Goal: Task Accomplishment & Management: Manage account settings

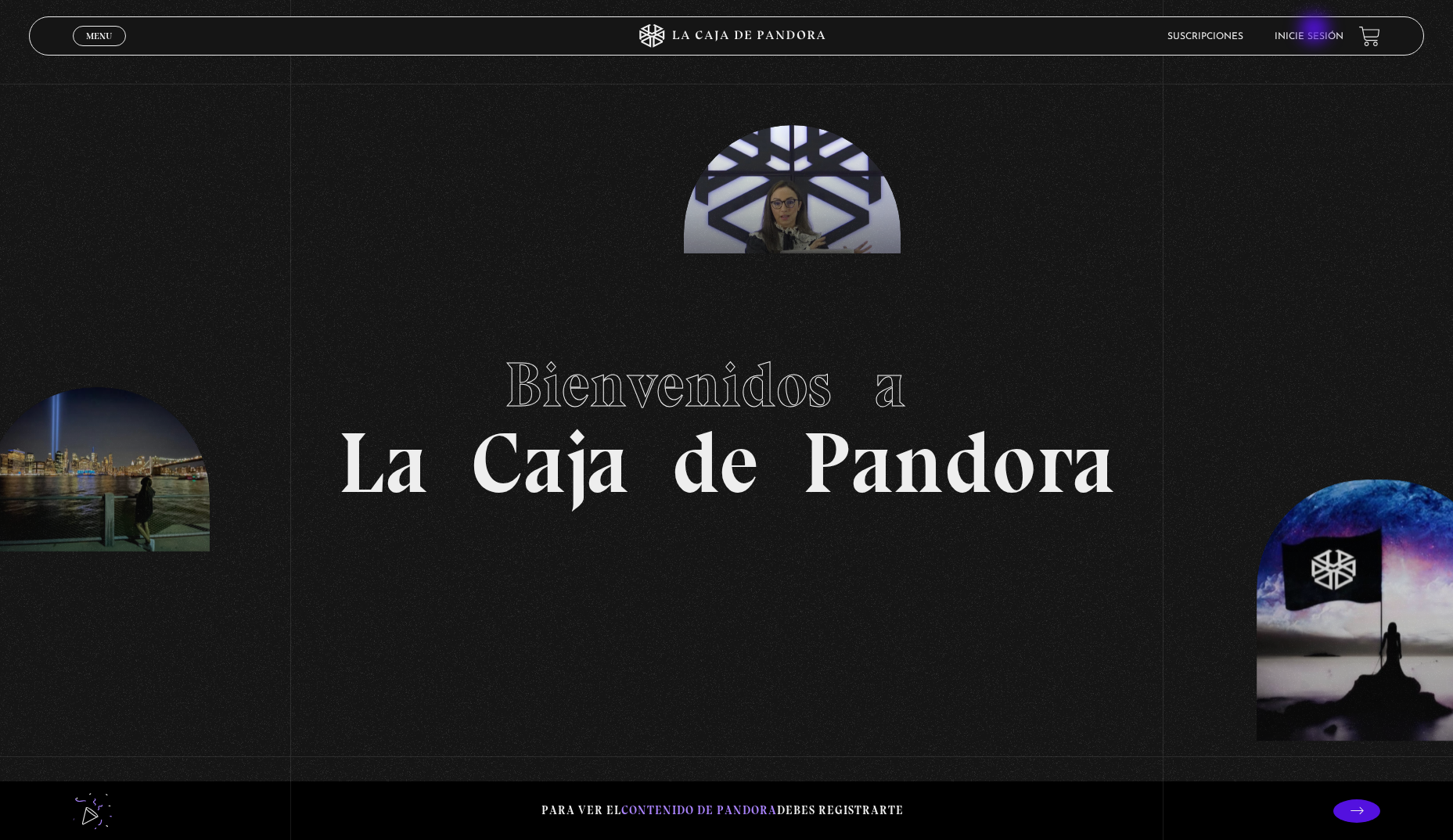
click at [1308, 36] on link "Inicie sesión" at bounding box center [1308, 37] width 69 height 10
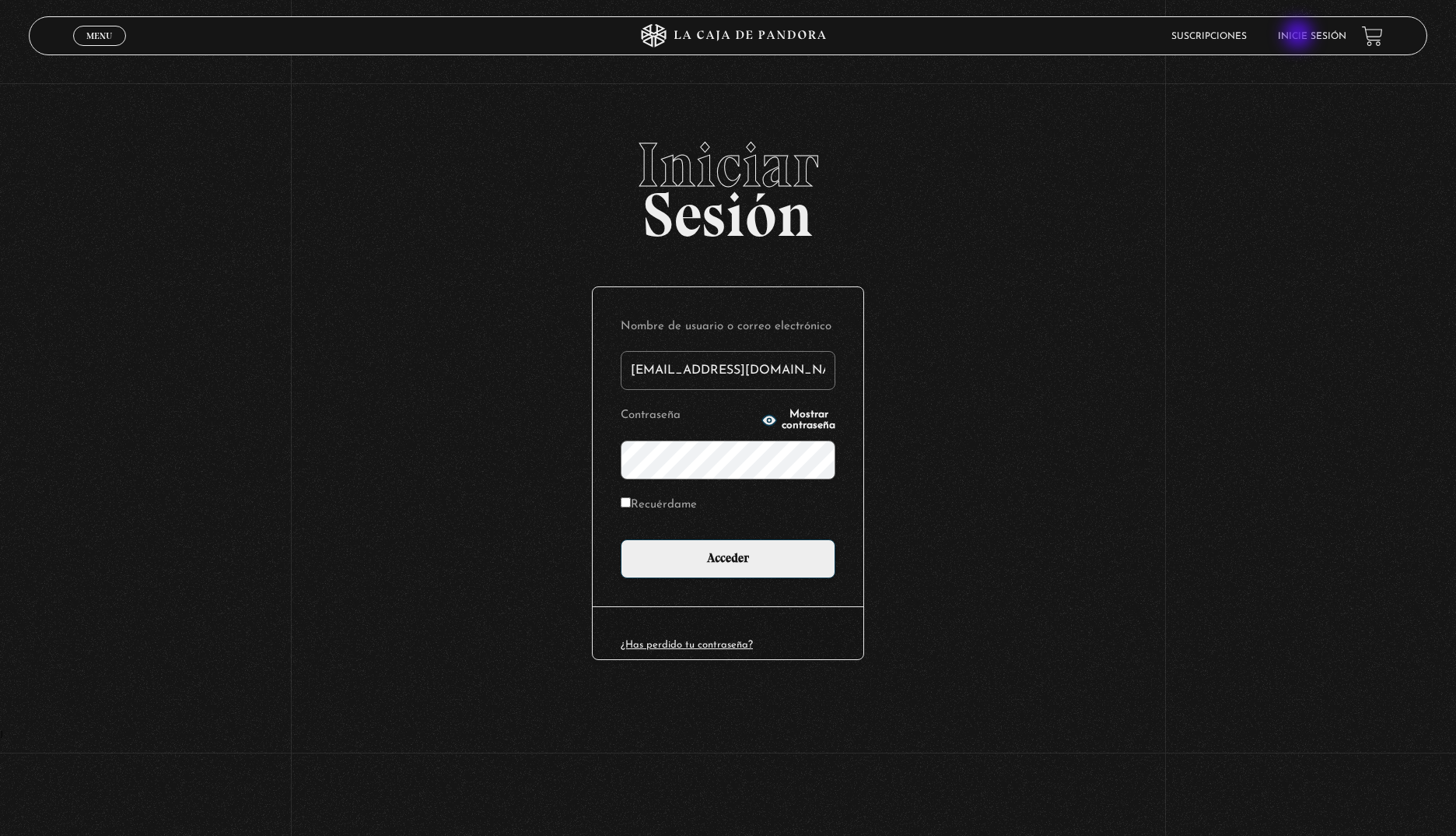
type input "ale.98-@hotmail.com"
click at [621, 539] on input "Acceder" at bounding box center [728, 559] width 215 height 39
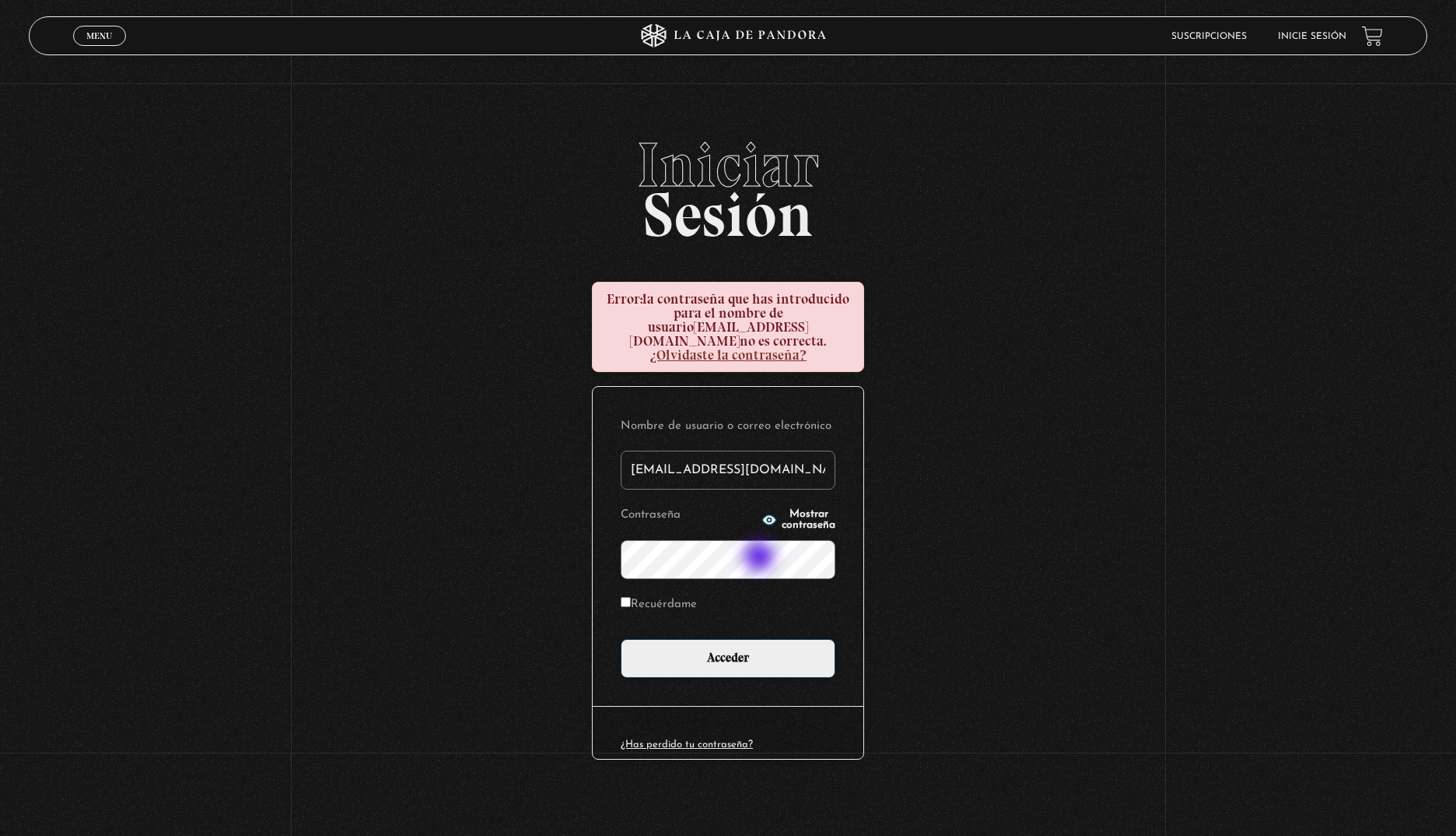
click at [621, 639] on input "Acceder" at bounding box center [728, 658] width 215 height 39
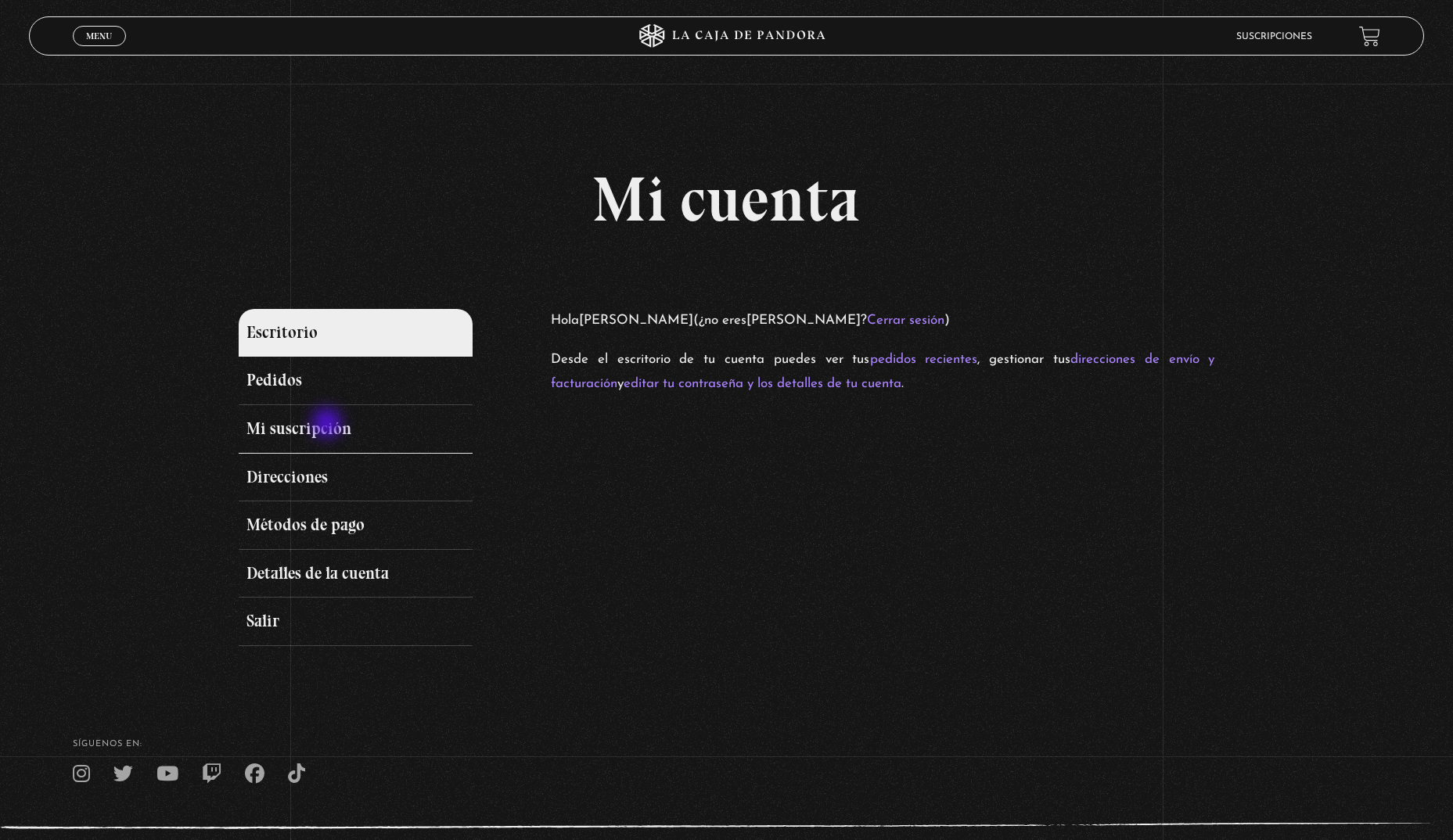
click at [325, 428] on link "Mi suscripción" at bounding box center [356, 430] width 234 height 48
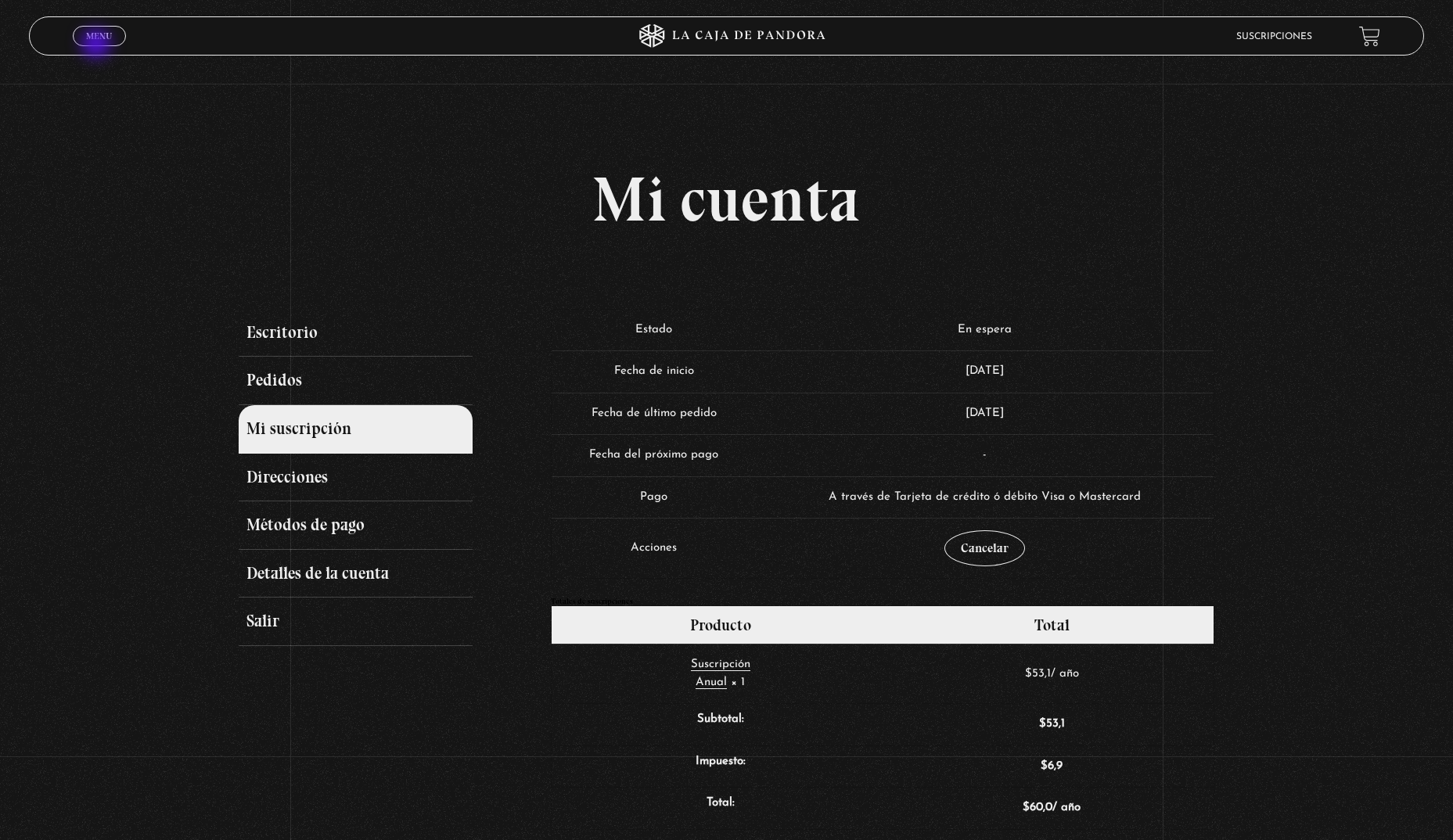
click at [98, 45] on span "Cerrar" at bounding box center [100, 50] width 37 height 11
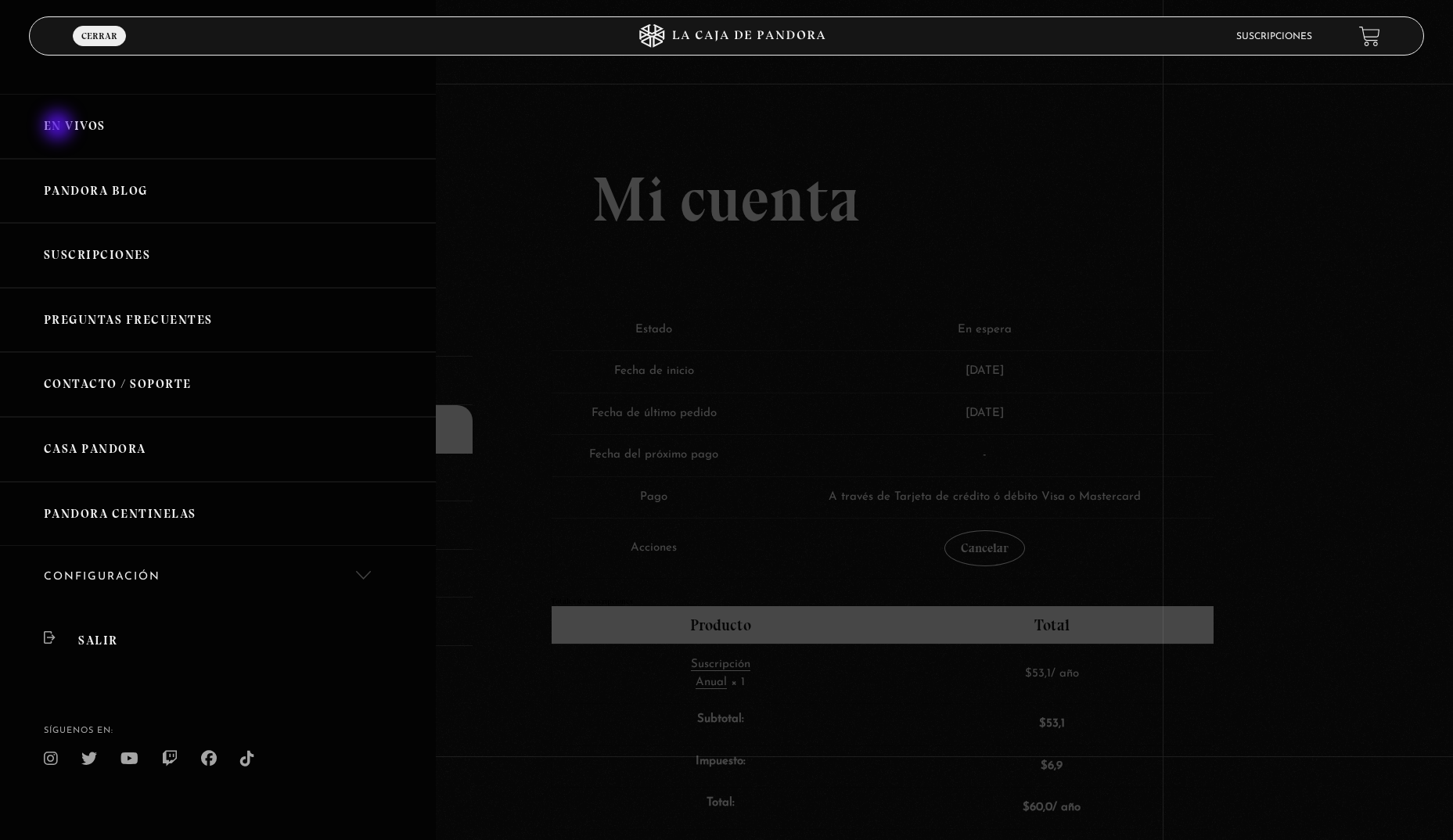
click at [60, 128] on link "En vivos" at bounding box center [217, 126] width 436 height 65
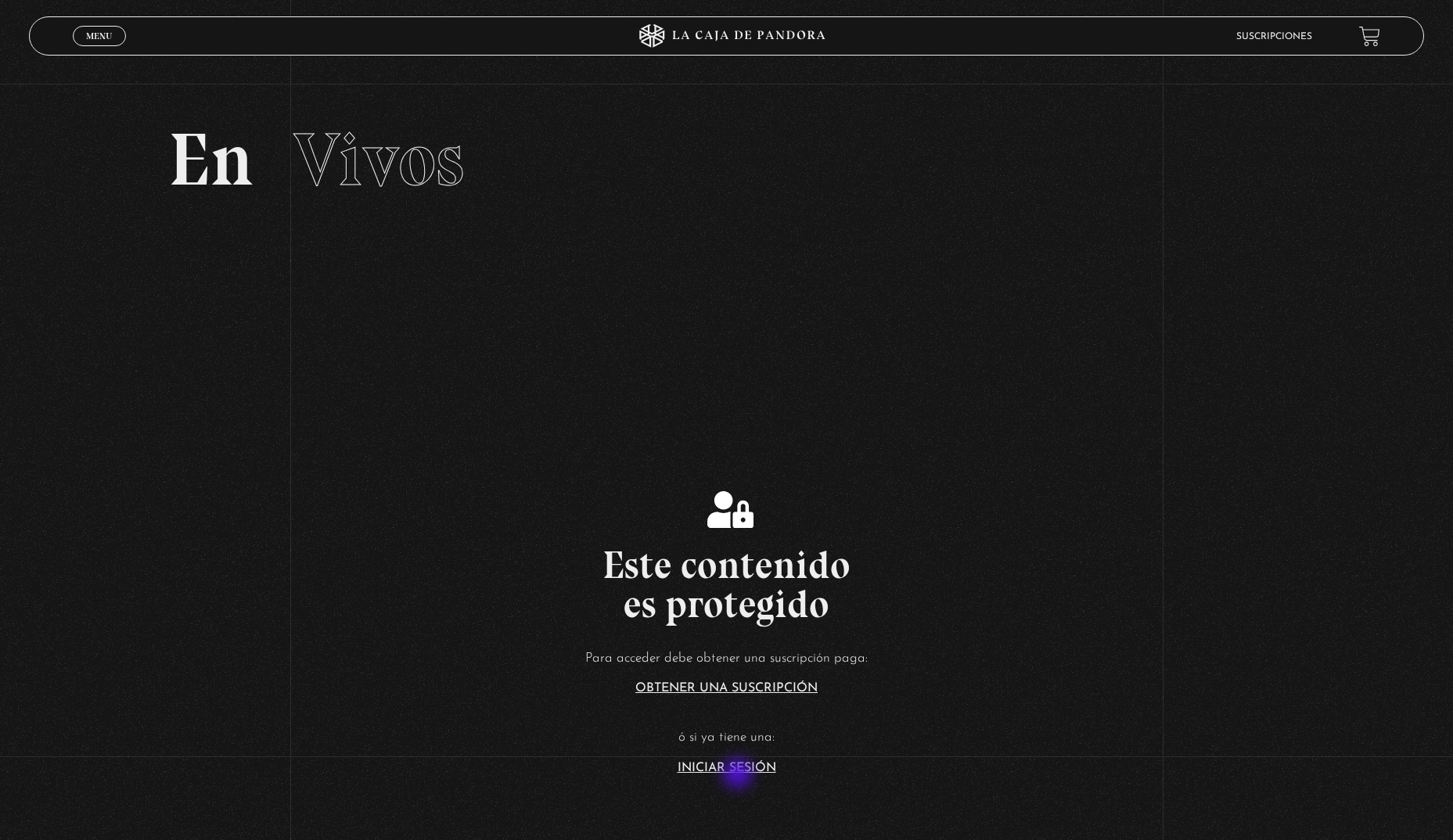
click at [736, 771] on link "Iniciar Sesión" at bounding box center [726, 767] width 99 height 12
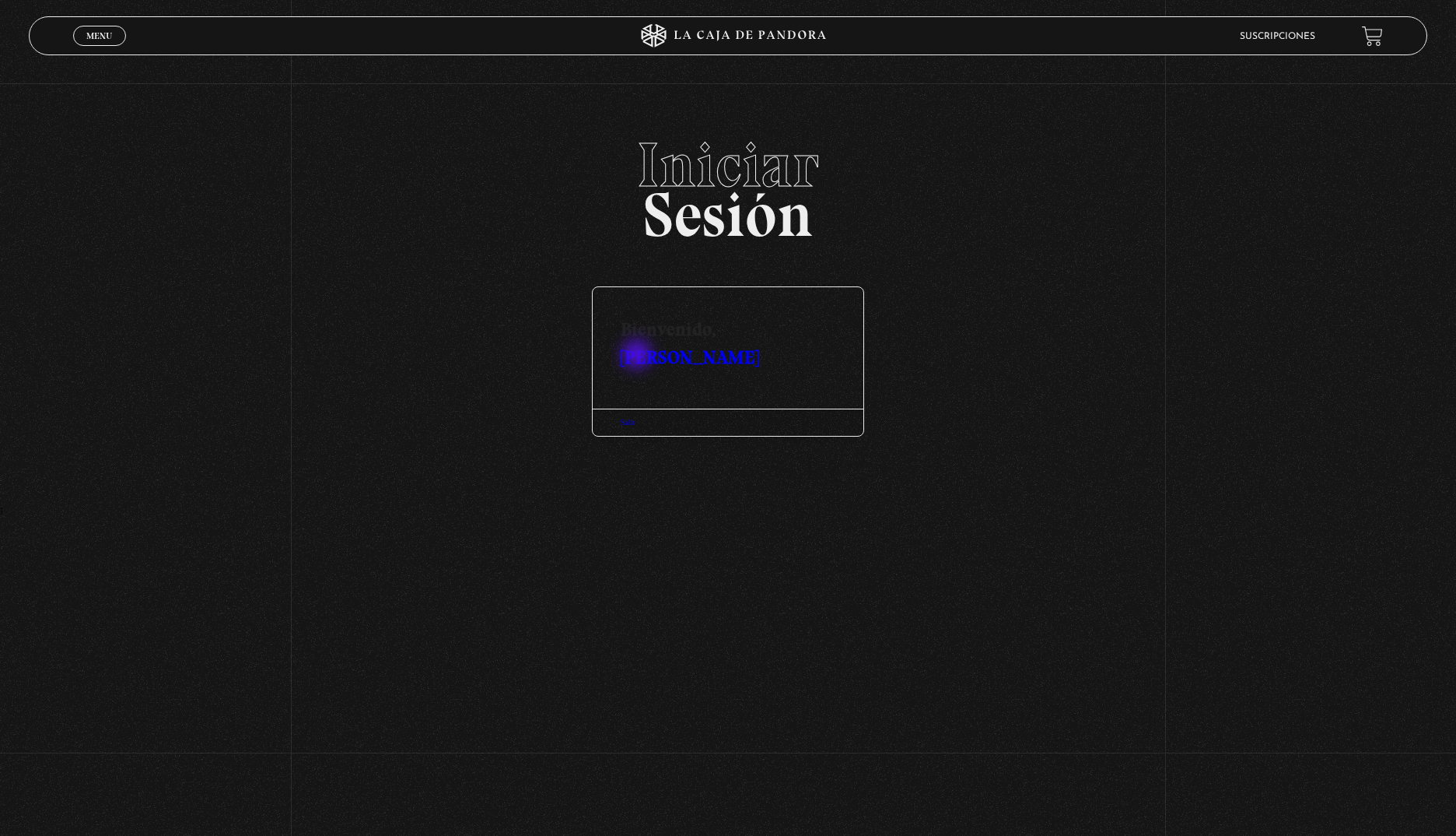
click at [639, 355] on link "[PERSON_NAME]" at bounding box center [690, 357] width 138 height 23
